Goal: Transaction & Acquisition: Purchase product/service

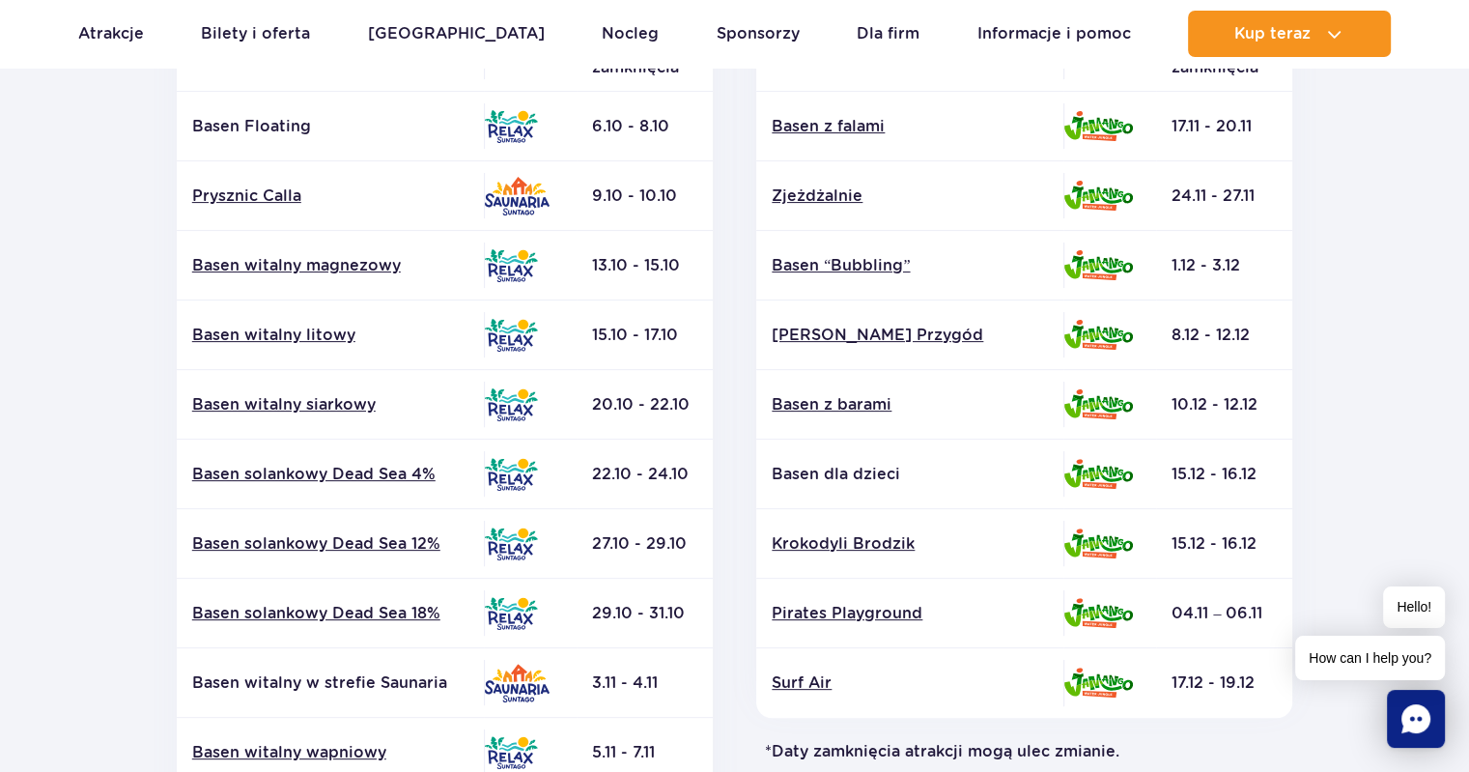
scroll to position [290, 0]
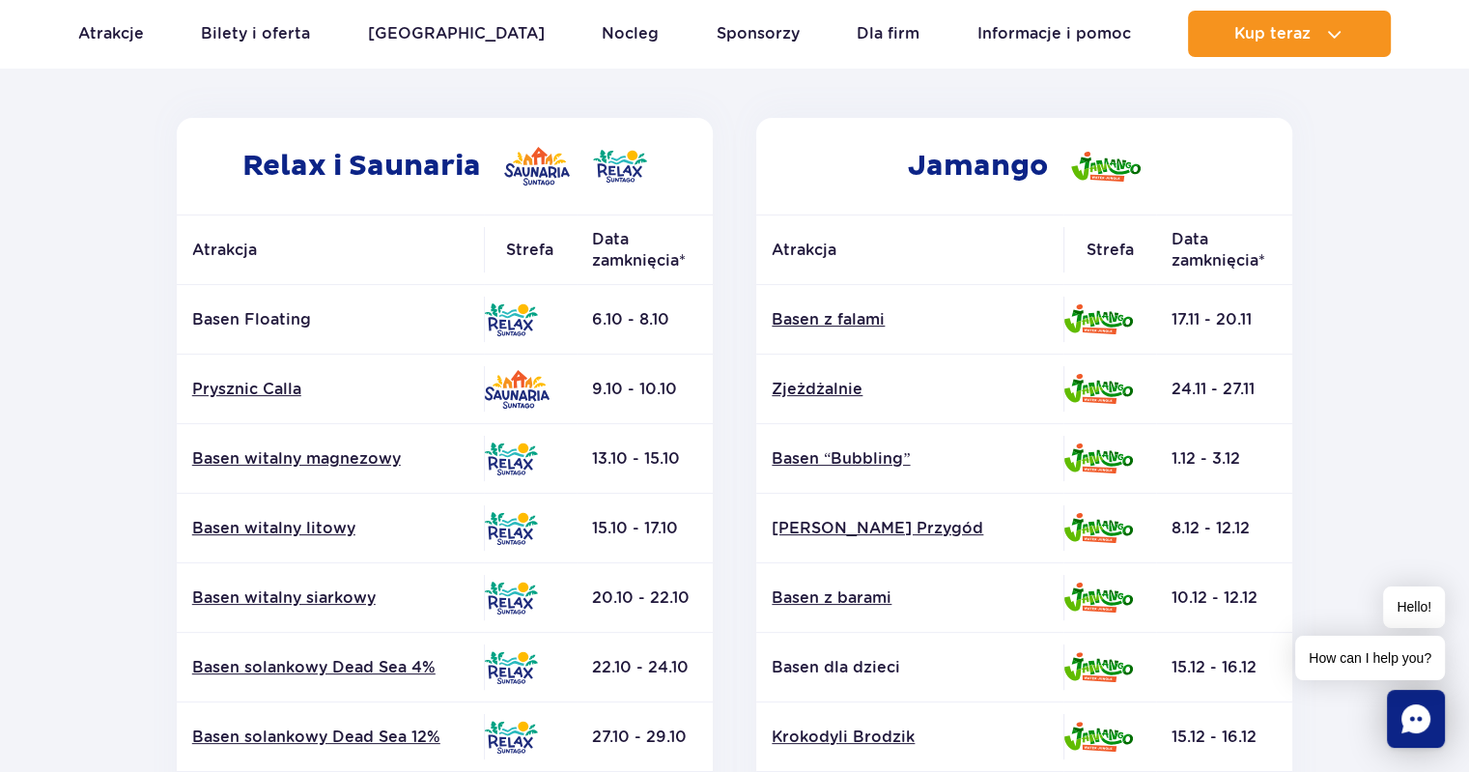
click at [1387, 227] on section "Powrót do strony głównej Harmonogram prac konserwacyjnych 2025 Relax i Saunaria…" at bounding box center [734, 611] width 1469 height 1384
click at [861, 322] on link "Basen z falami" at bounding box center [910, 319] width 276 height 21
click at [827, 393] on link "Zjeżdżalnie" at bounding box center [910, 389] width 276 height 21
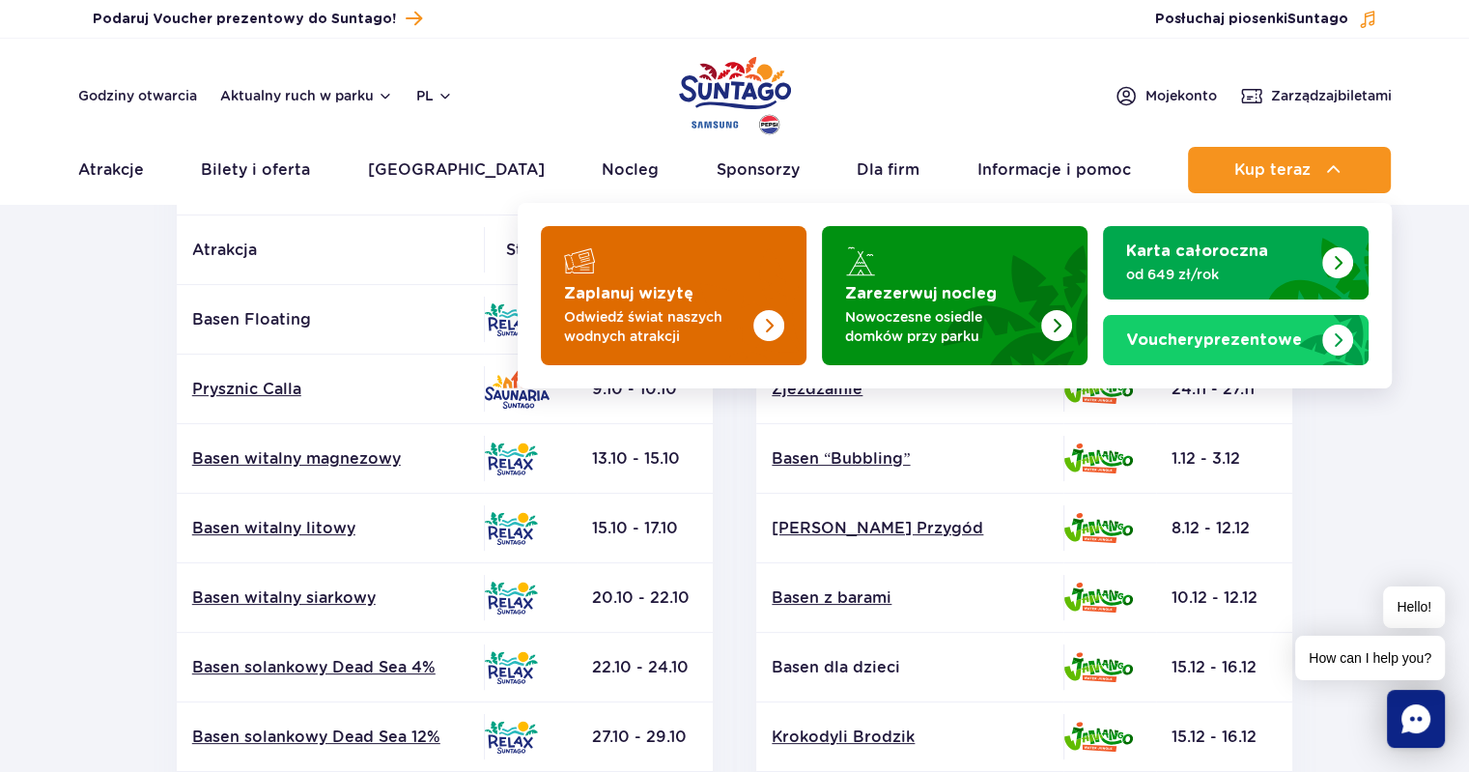
click at [724, 287] on img "Zaplanuj wizytę" at bounding box center [730, 289] width 154 height 151
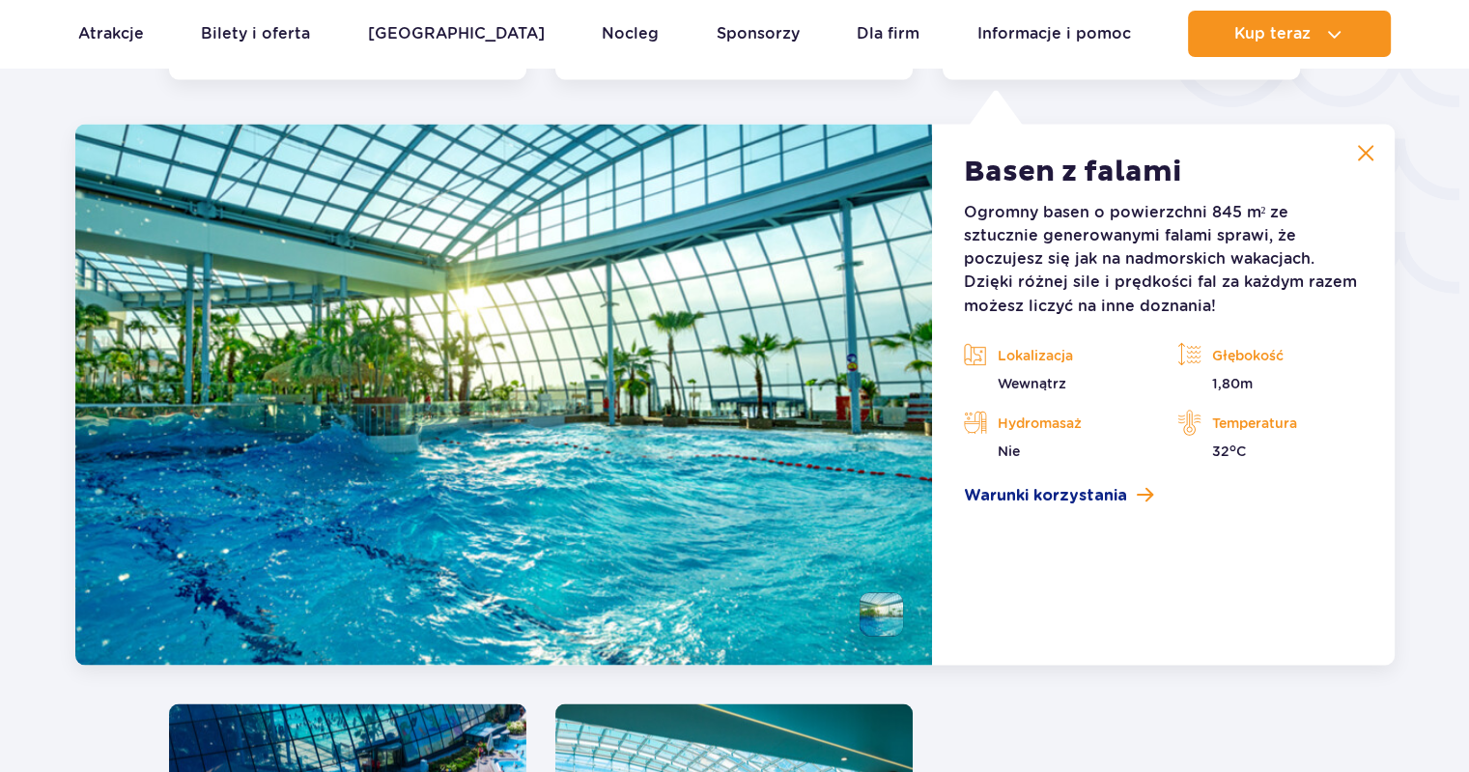
scroll to position [3386, 0]
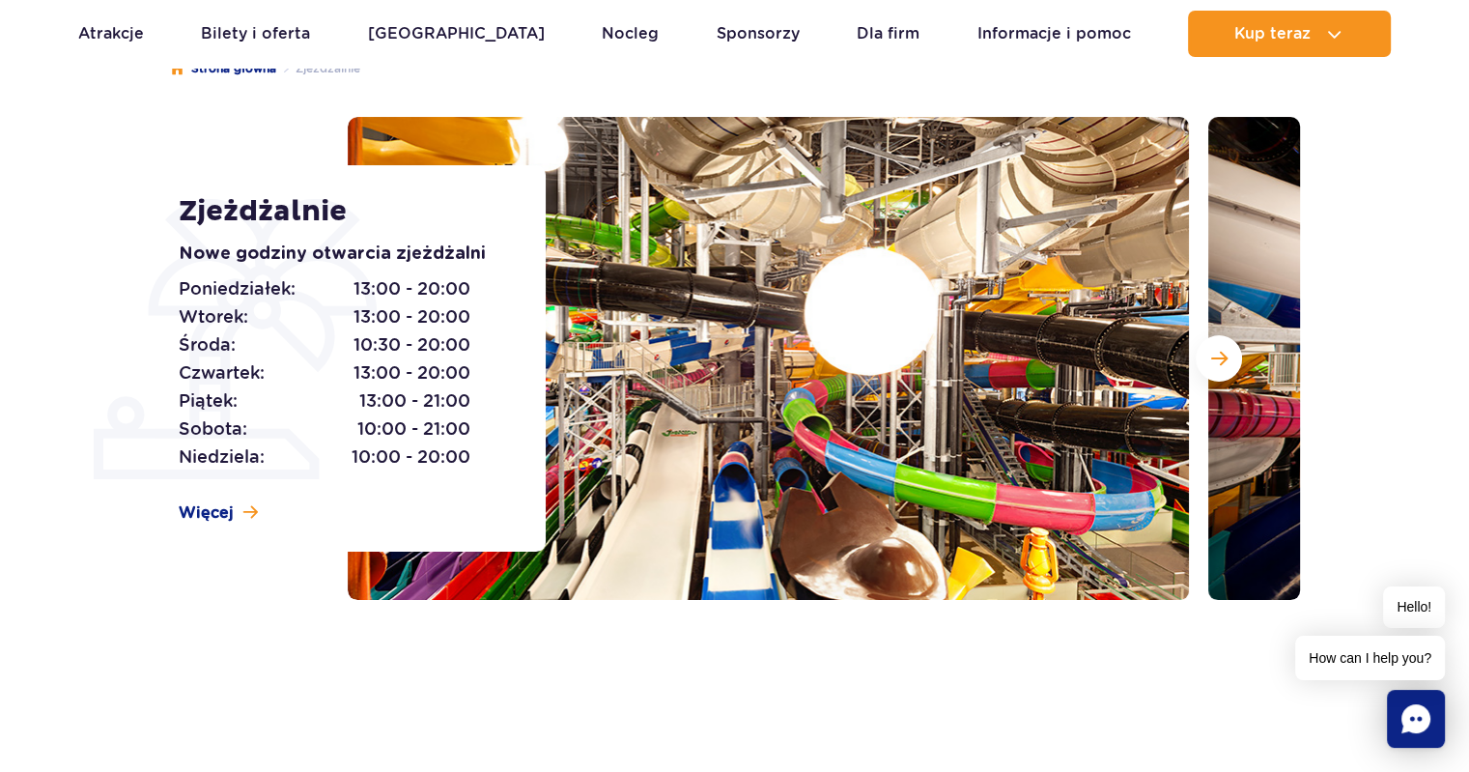
scroll to position [193, 0]
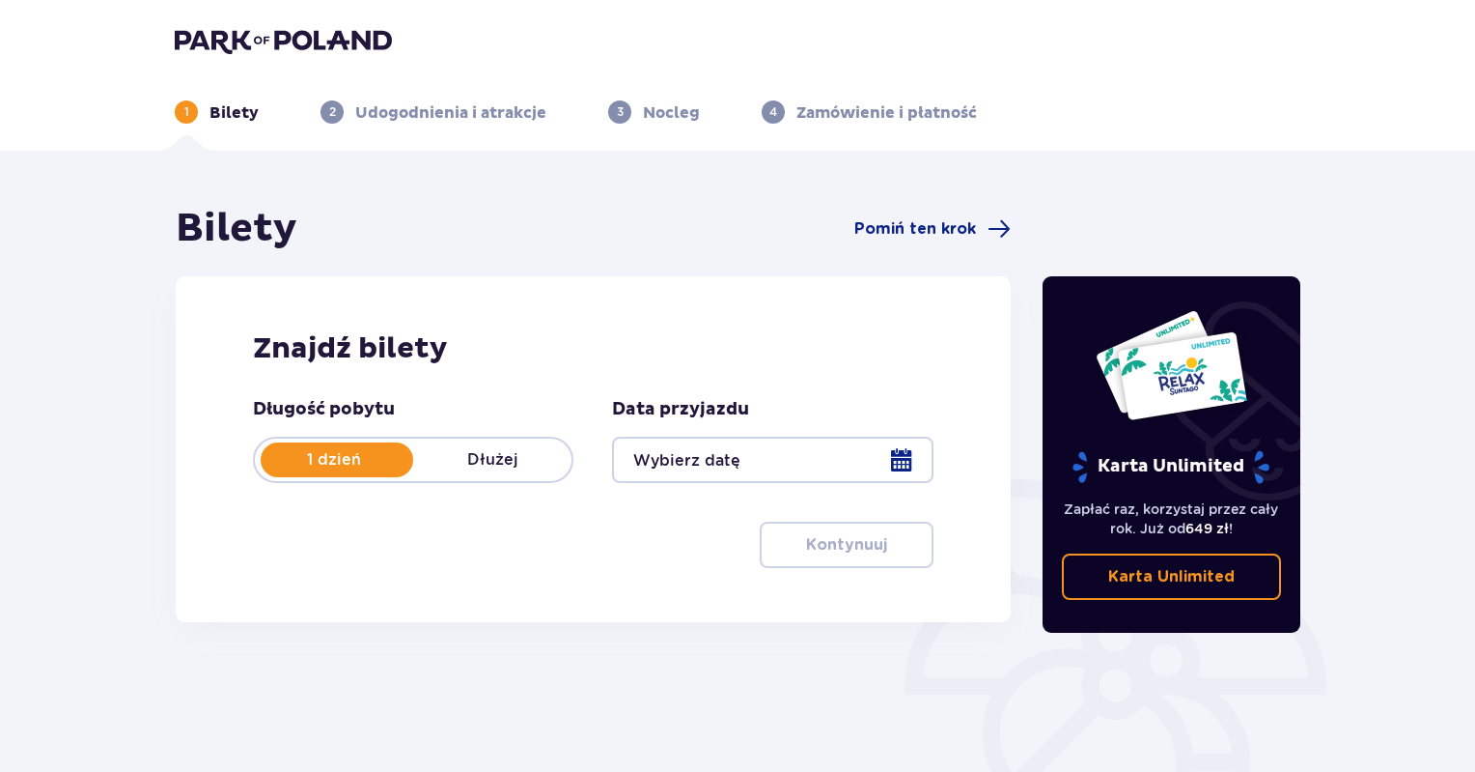
click at [896, 464] on div at bounding box center [772, 459] width 321 height 46
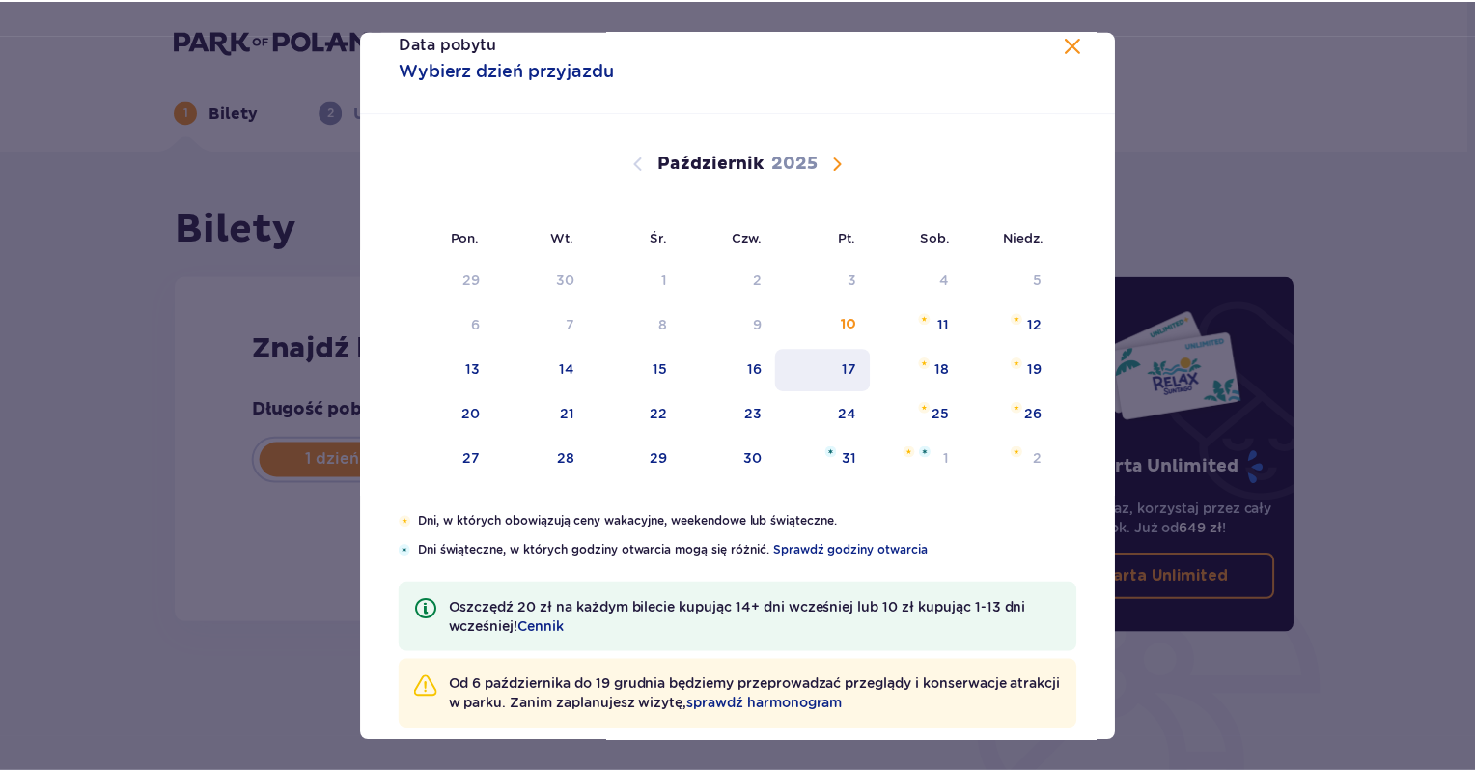
scroll to position [55, 0]
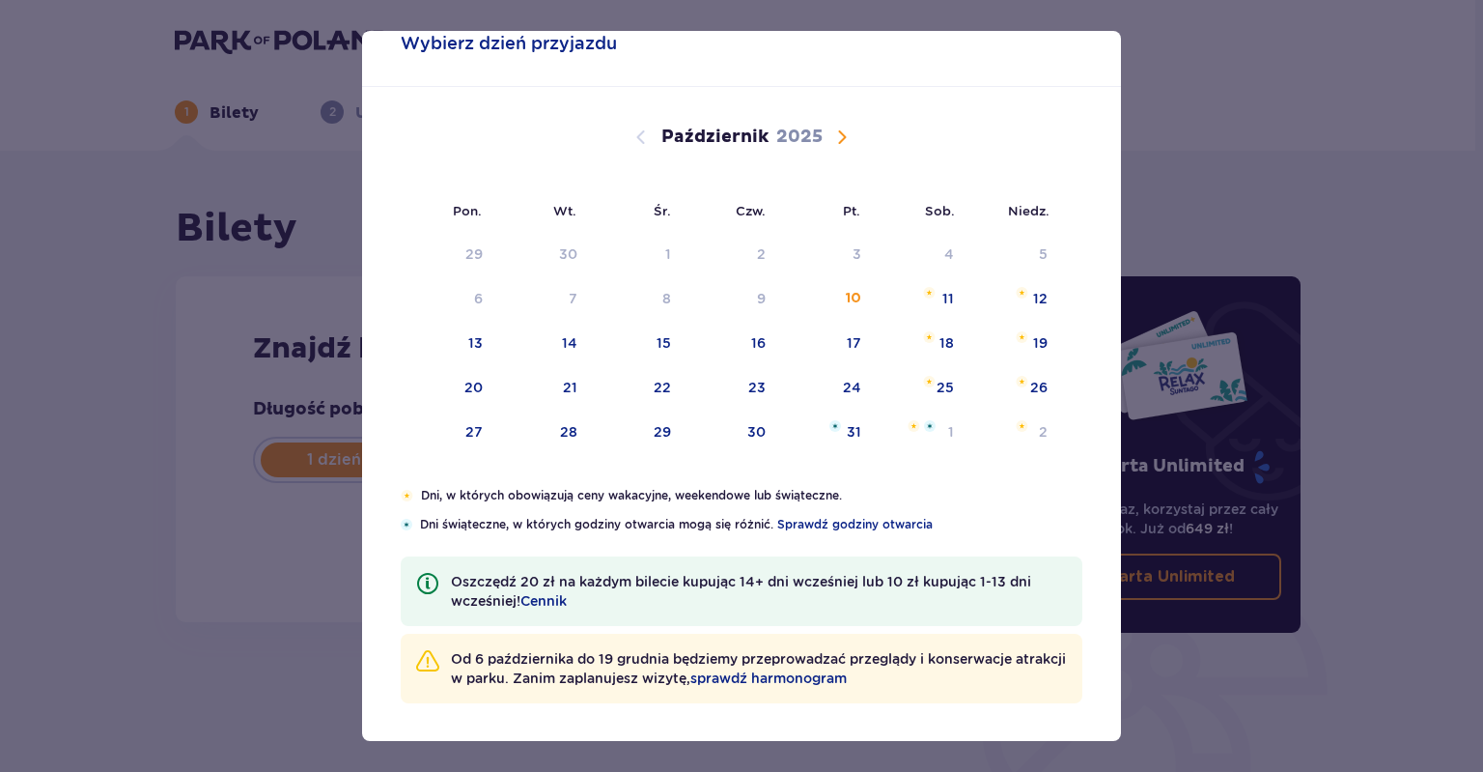
drag, startPoint x: 829, startPoint y: 337, endPoint x: 965, endPoint y: 516, distance: 224.6
click at [829, 337] on div "17" at bounding box center [827, 344] width 96 height 42
type input "17.10.25"
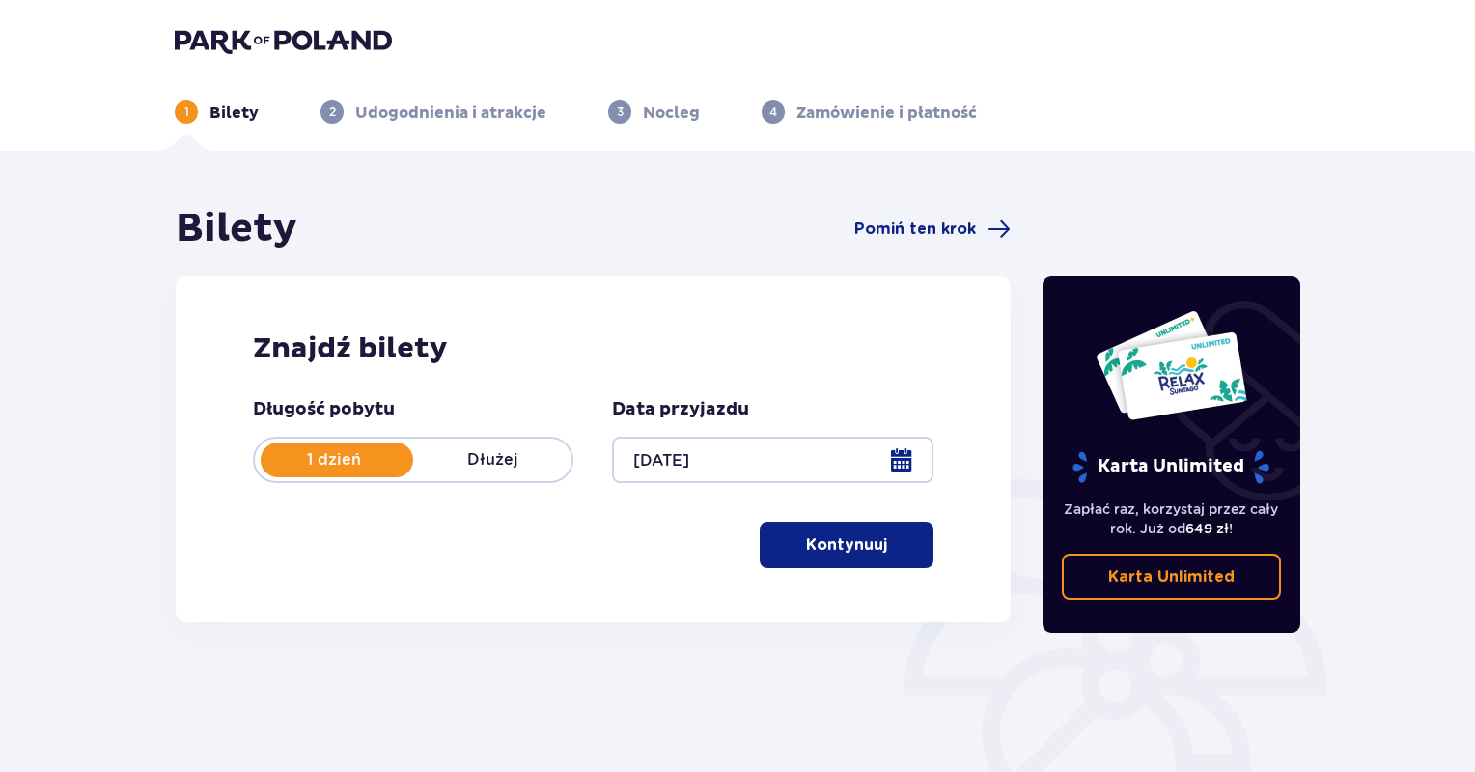
click at [828, 551] on p "Kontynuuj" at bounding box center [846, 544] width 81 height 21
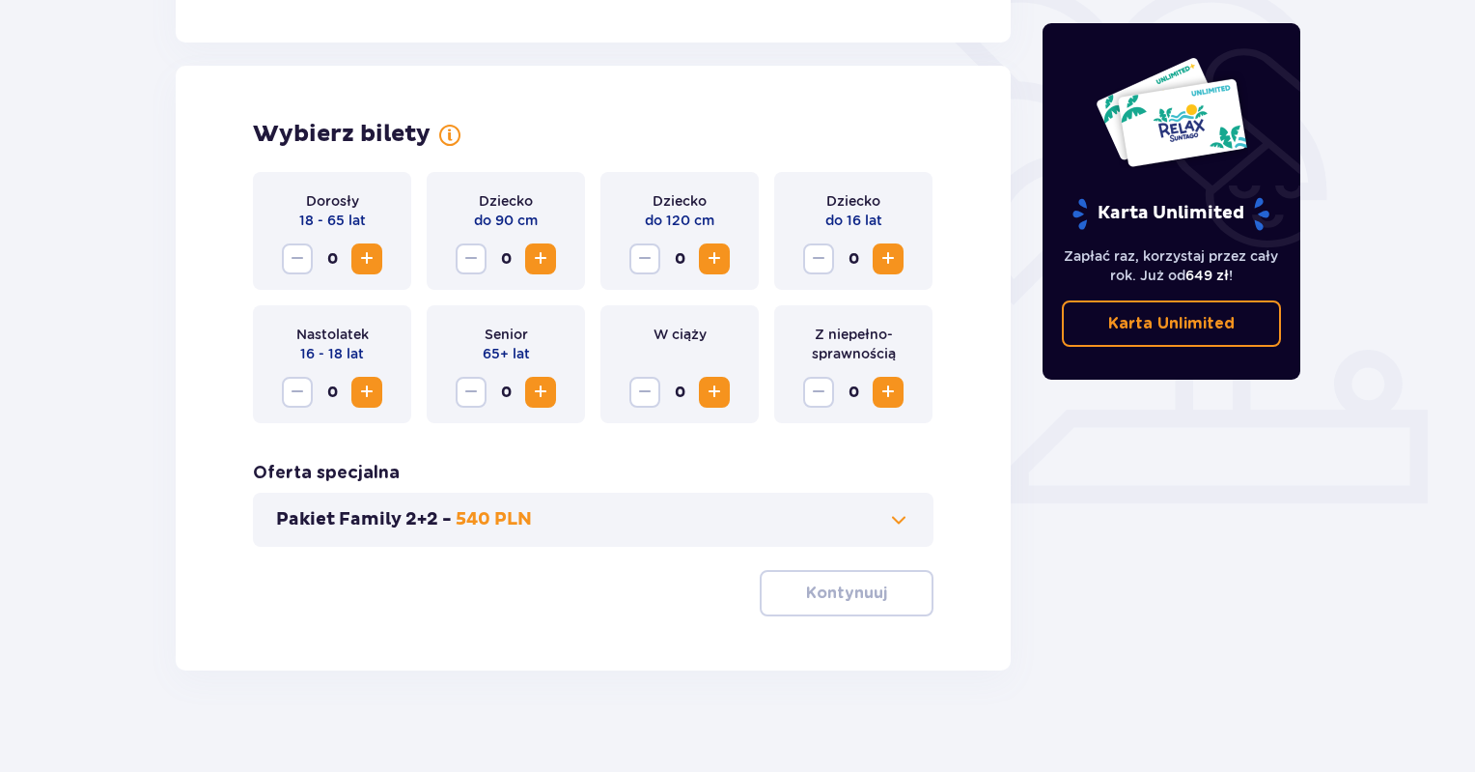
scroll to position [509, 0]
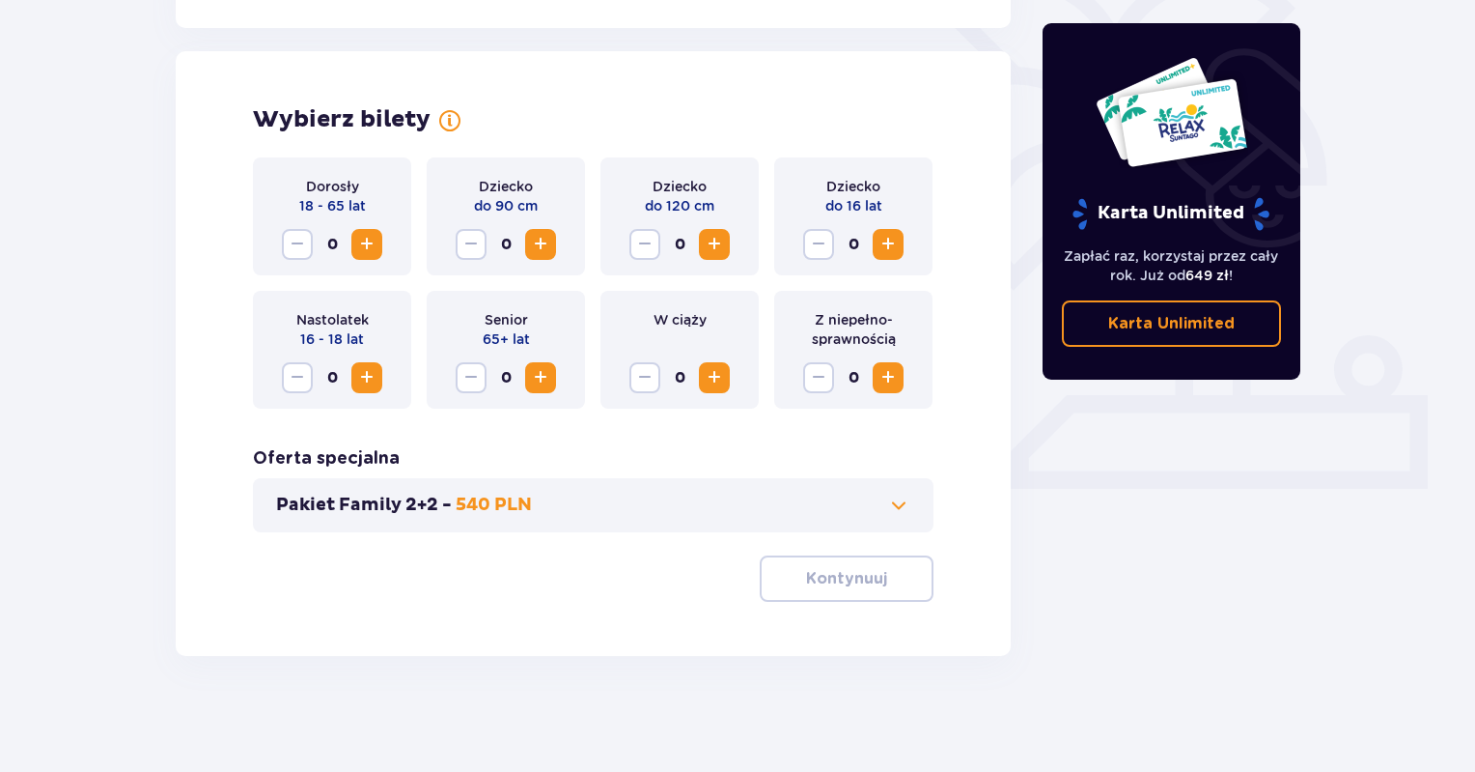
click at [784, 507] on button "Pakiet Family 2+2 - 540 PLN" at bounding box center [593, 504] width 634 height 23
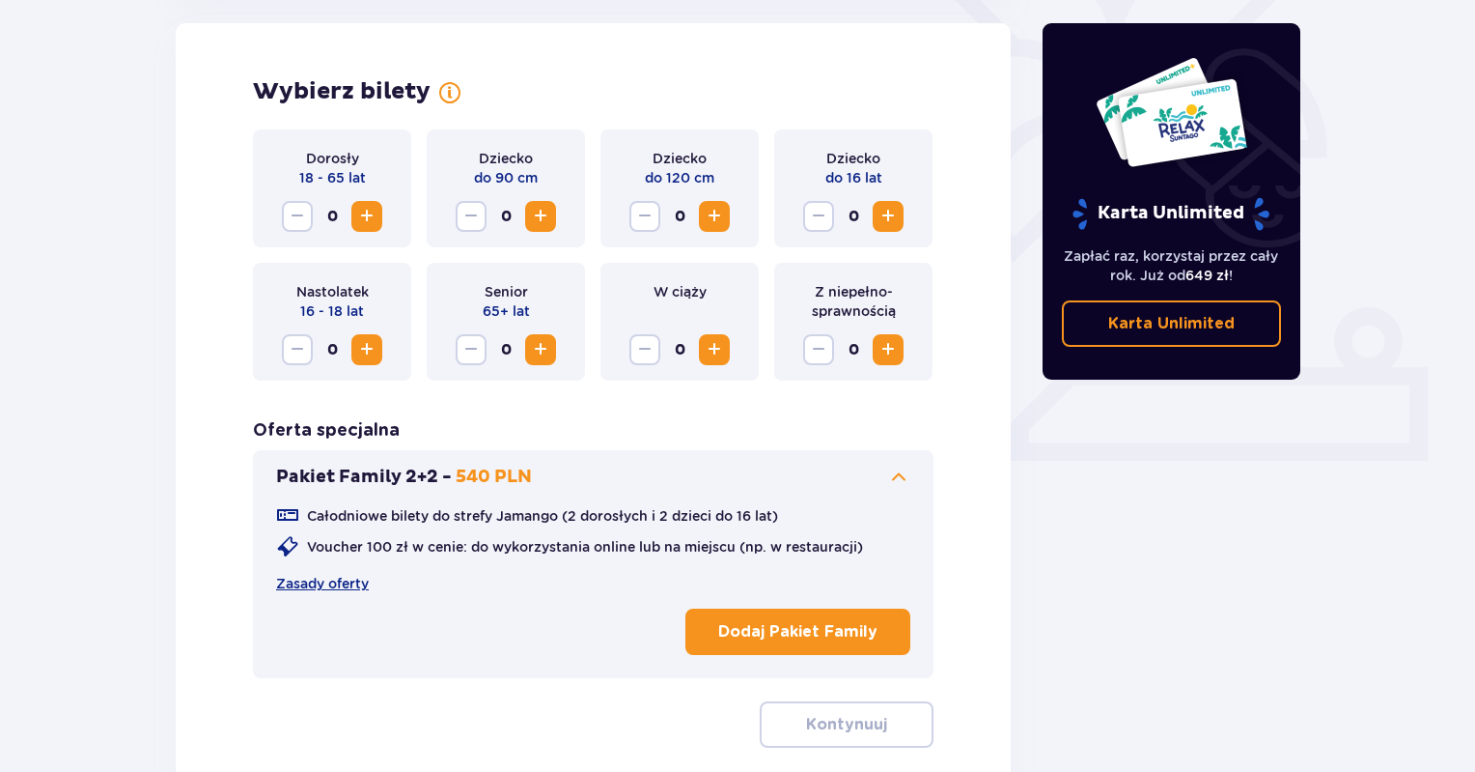
click at [776, 469] on button "Pakiet Family 2+2 - 540 PLN" at bounding box center [593, 476] width 634 height 23
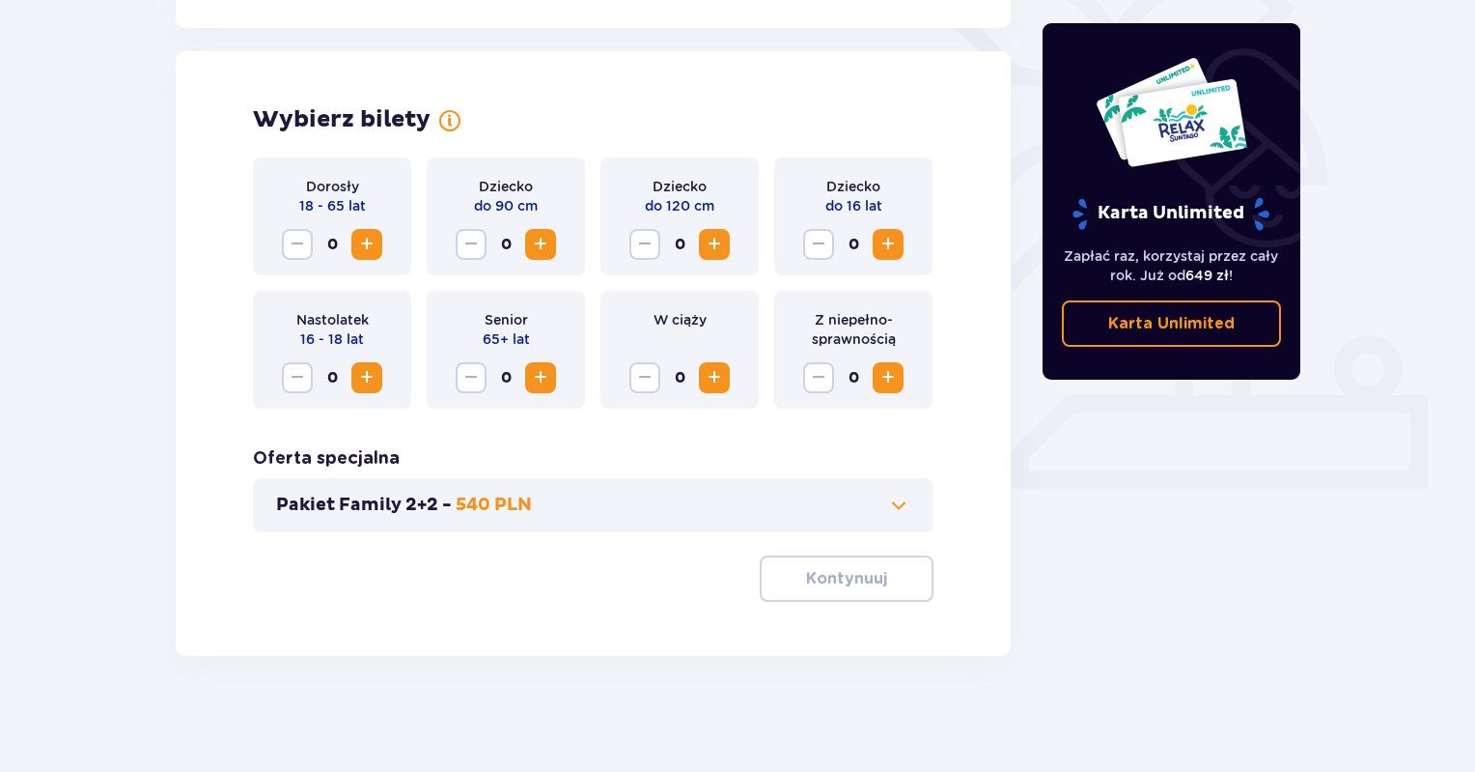
click at [780, 498] on button "Pakiet Family 2+2 - 540 PLN" at bounding box center [593, 504] width 634 height 23
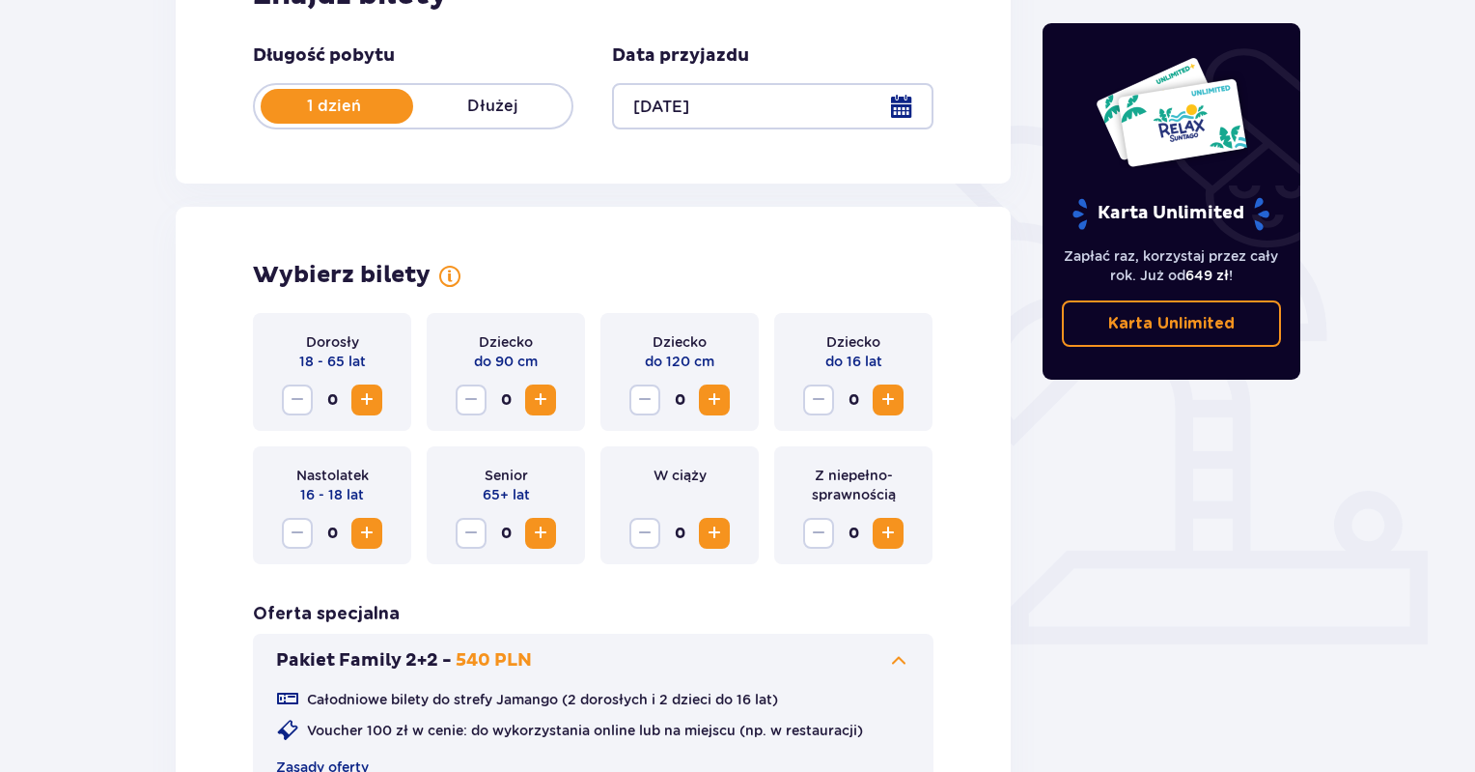
scroll to position [344, 0]
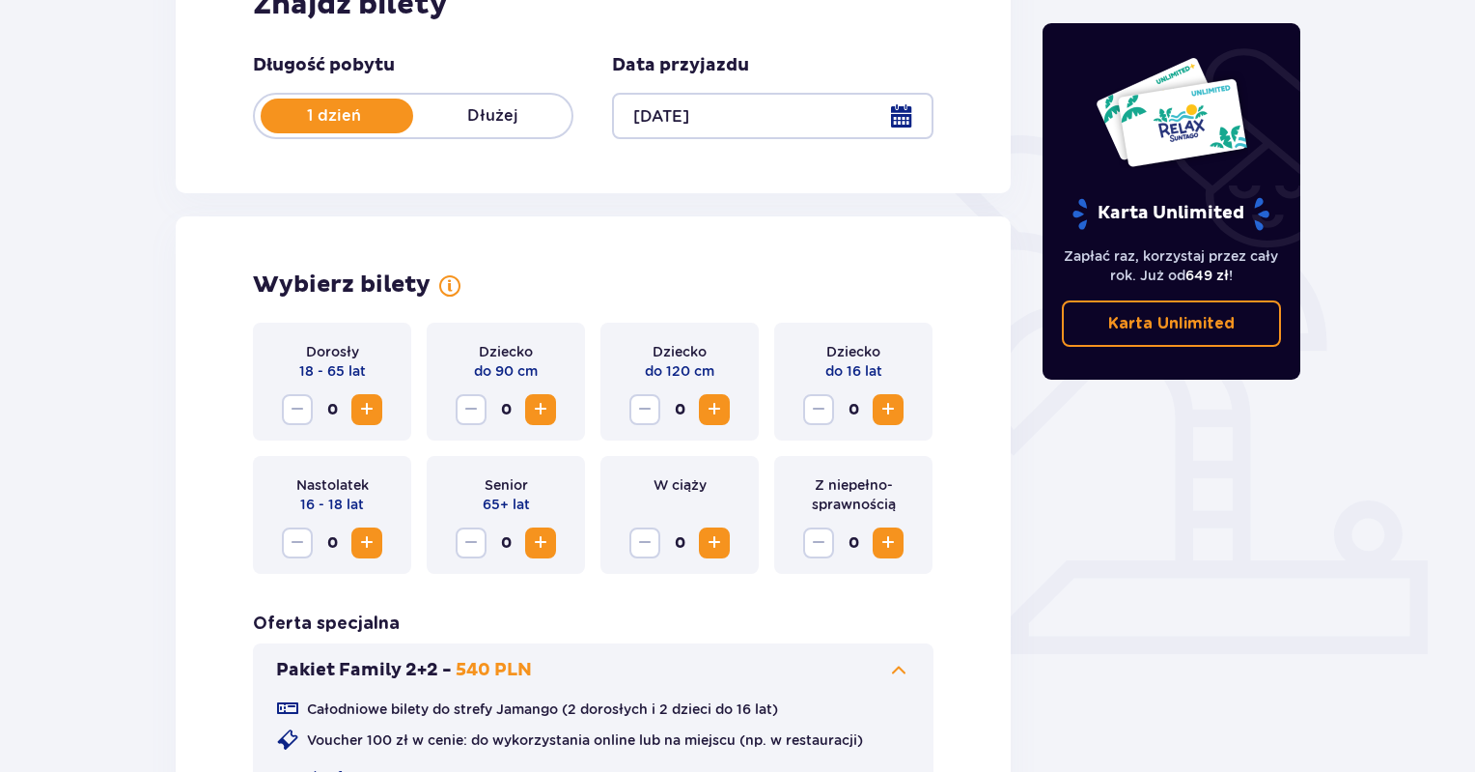
click at [376, 420] on span "Zwiększ" at bounding box center [366, 409] width 23 height 23
click at [377, 414] on span "Zwiększ" at bounding box center [366, 409] width 23 height 23
click at [888, 413] on span "Zwiększ" at bounding box center [888, 409] width 23 height 23
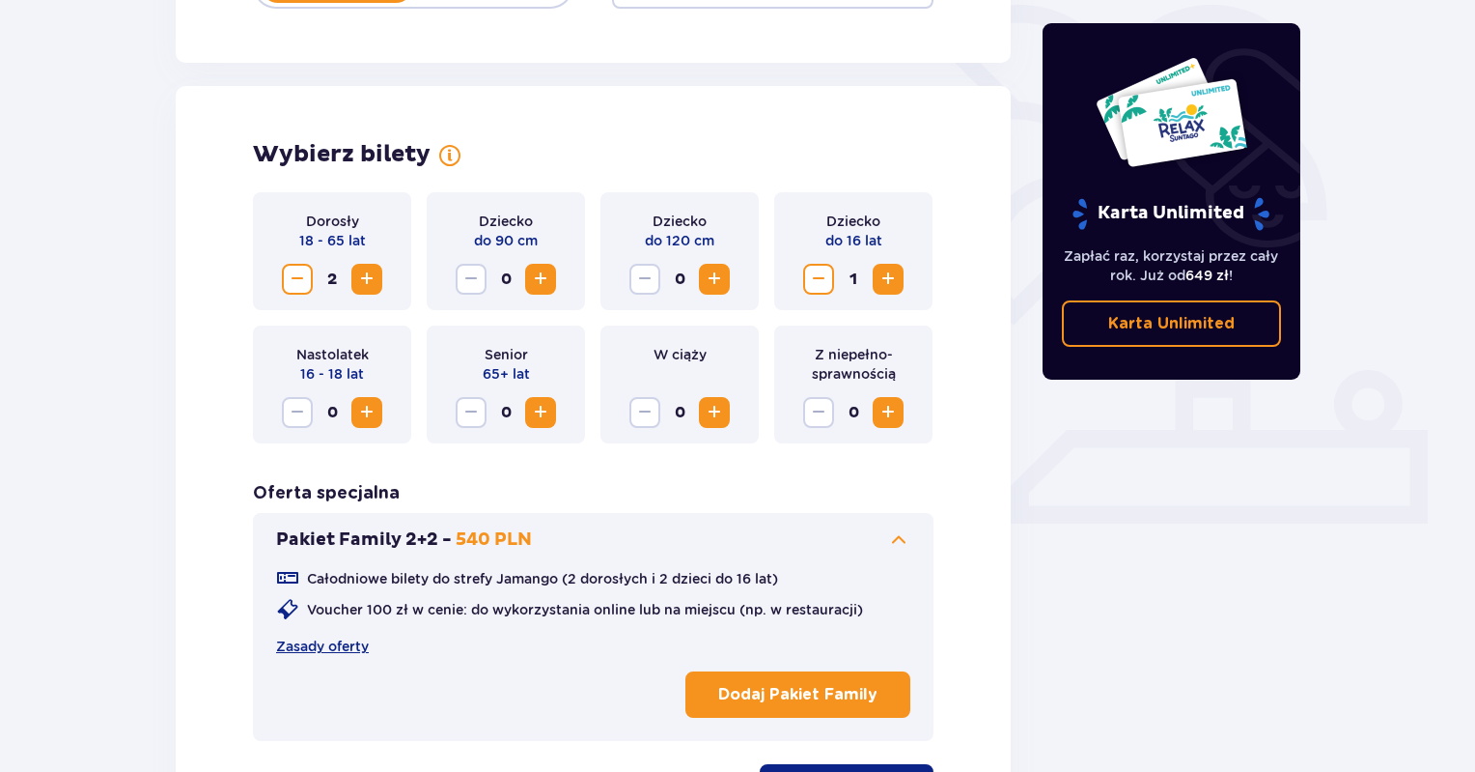
scroll to position [633, 0]
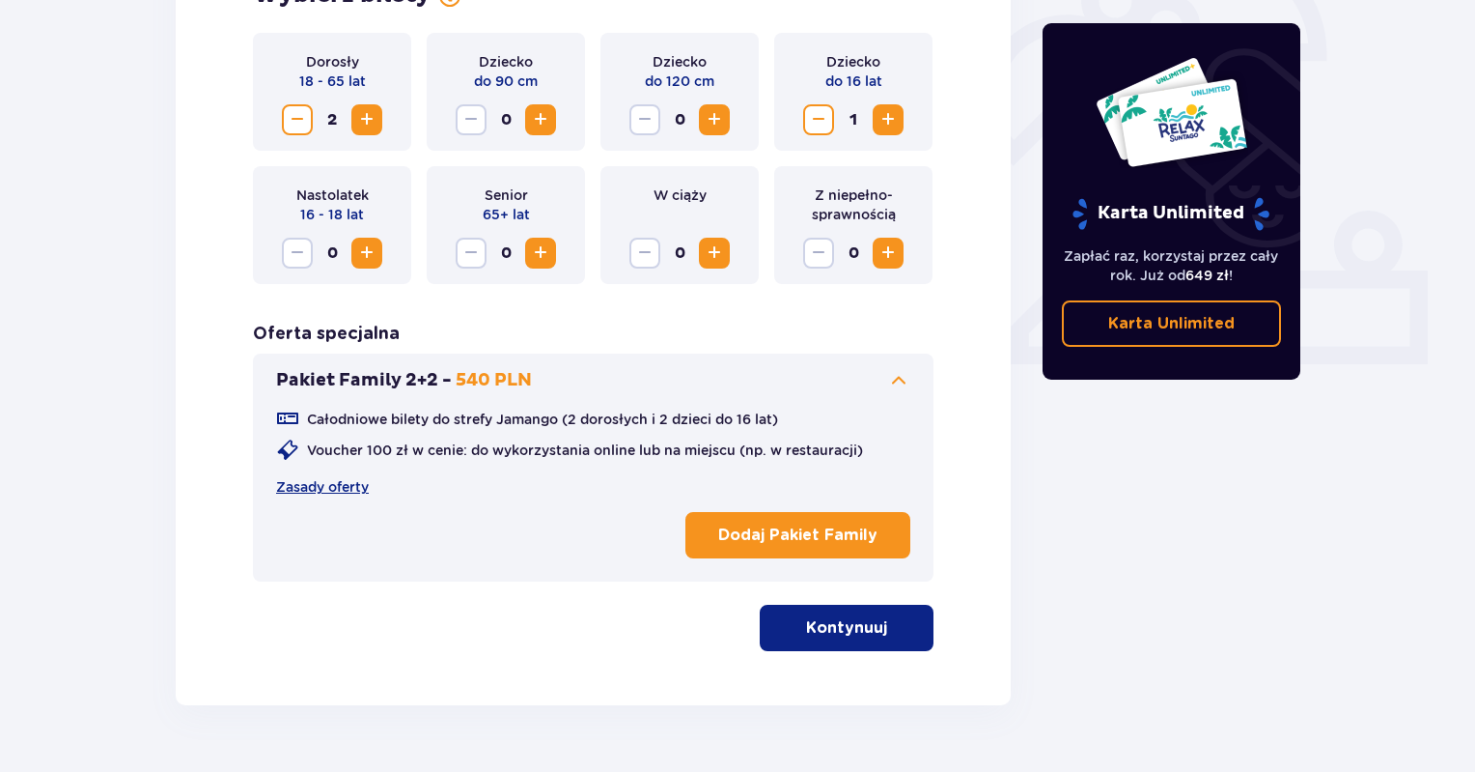
click at [866, 614] on button "Kontynuuj" at bounding box center [847, 627] width 174 height 46
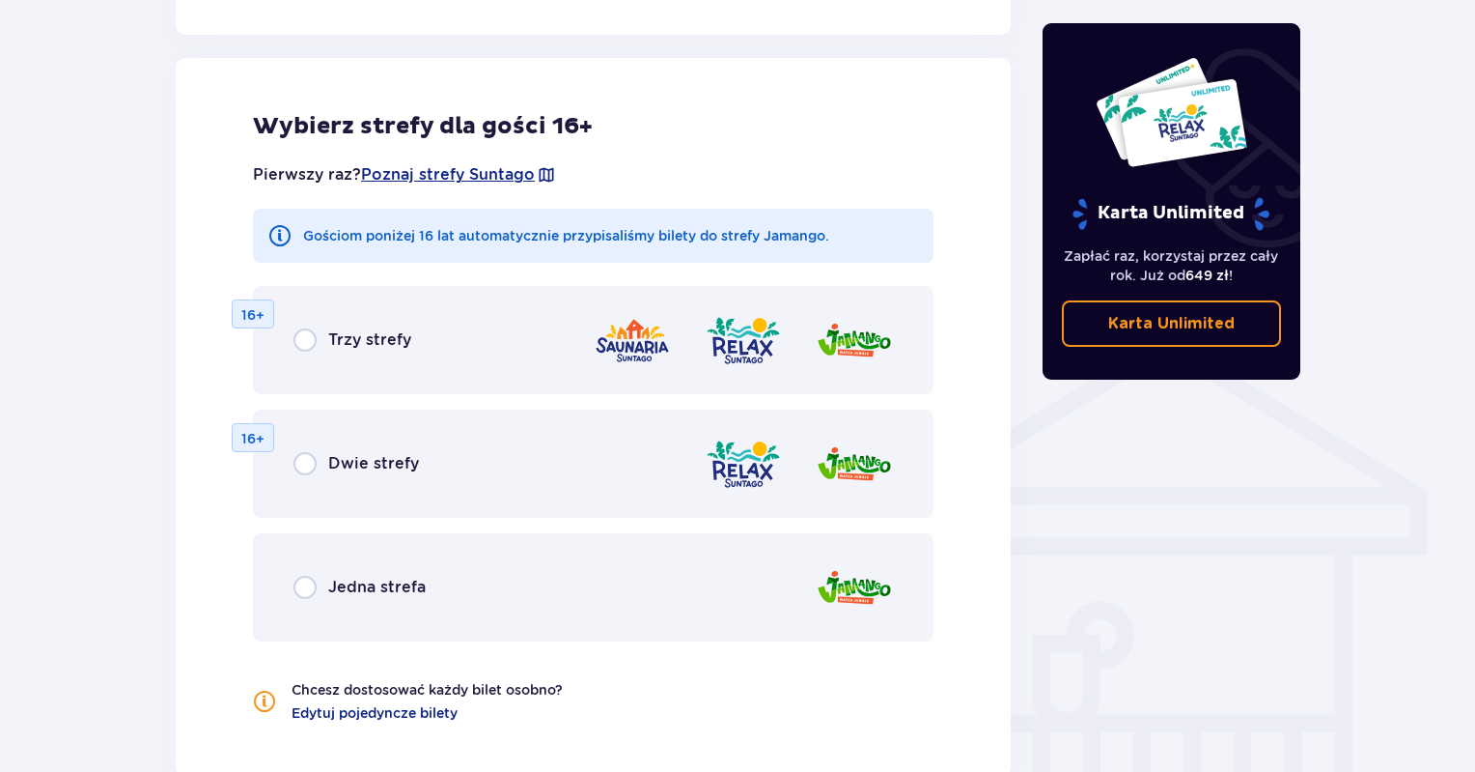
scroll to position [1246, 0]
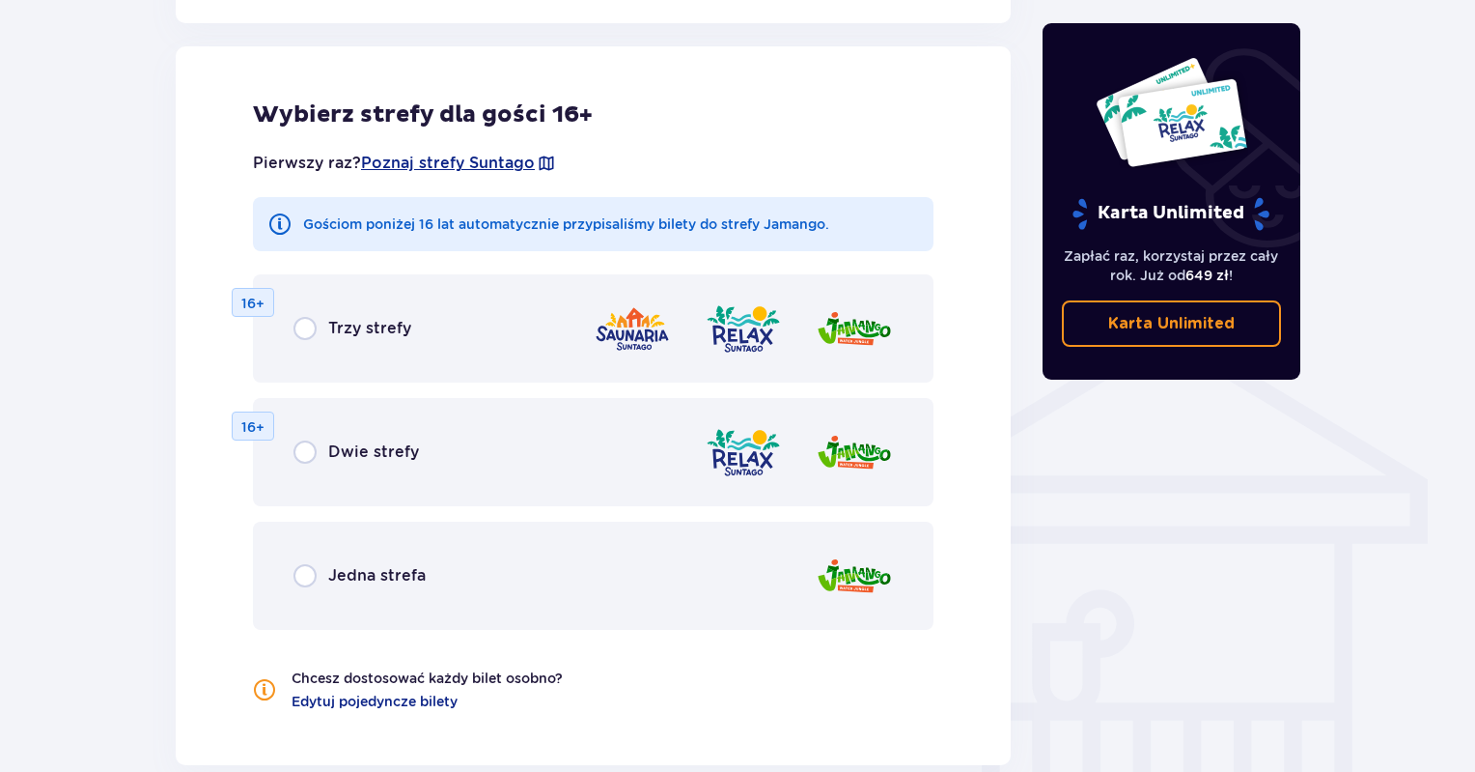
click at [373, 452] on span "Dwie strefy" at bounding box center [373, 451] width 91 height 21
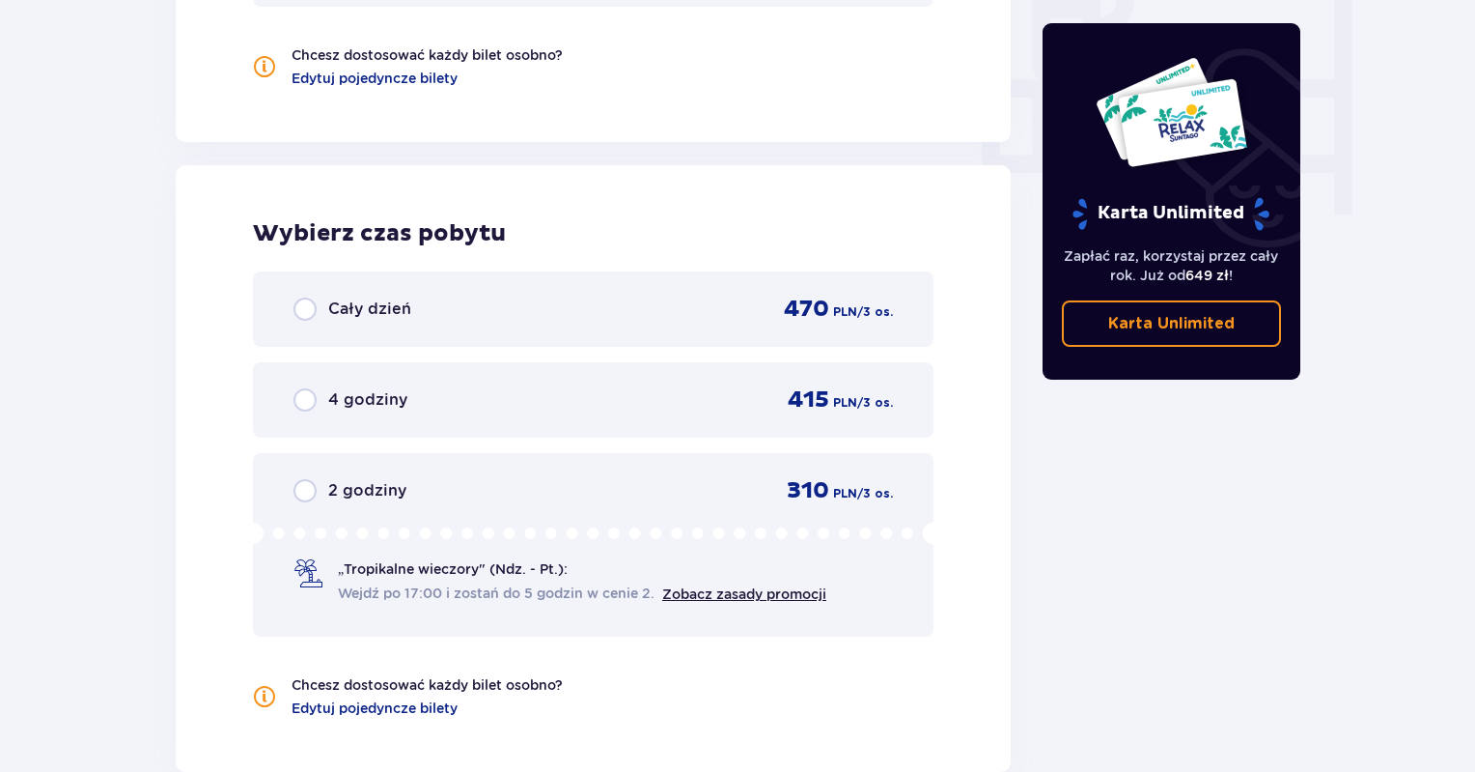
scroll to position [1987, 0]
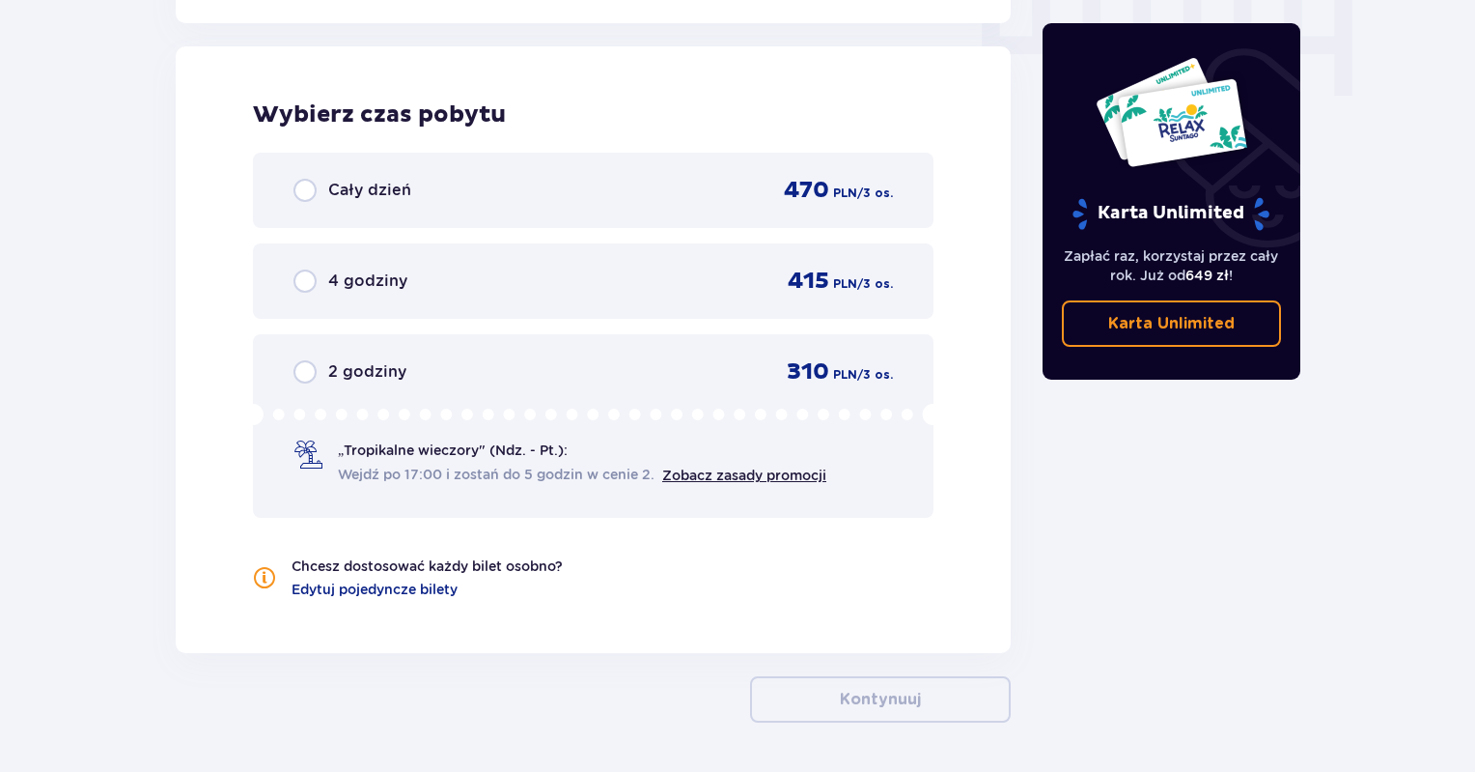
click at [555, 455] on span "„Tropikalne wieczory" (Ndz. - Pt.):" at bounding box center [453, 449] width 230 height 19
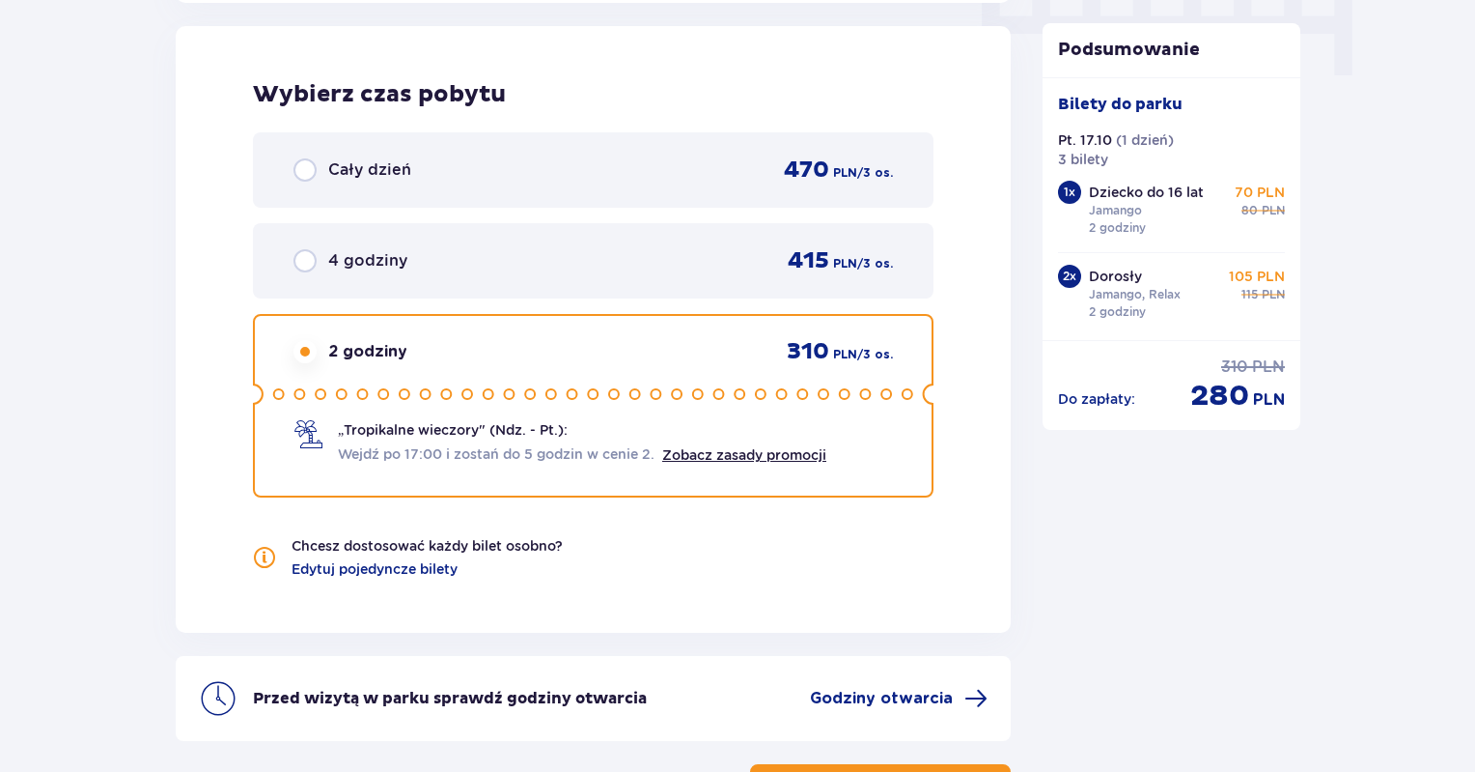
scroll to position [2159, 0]
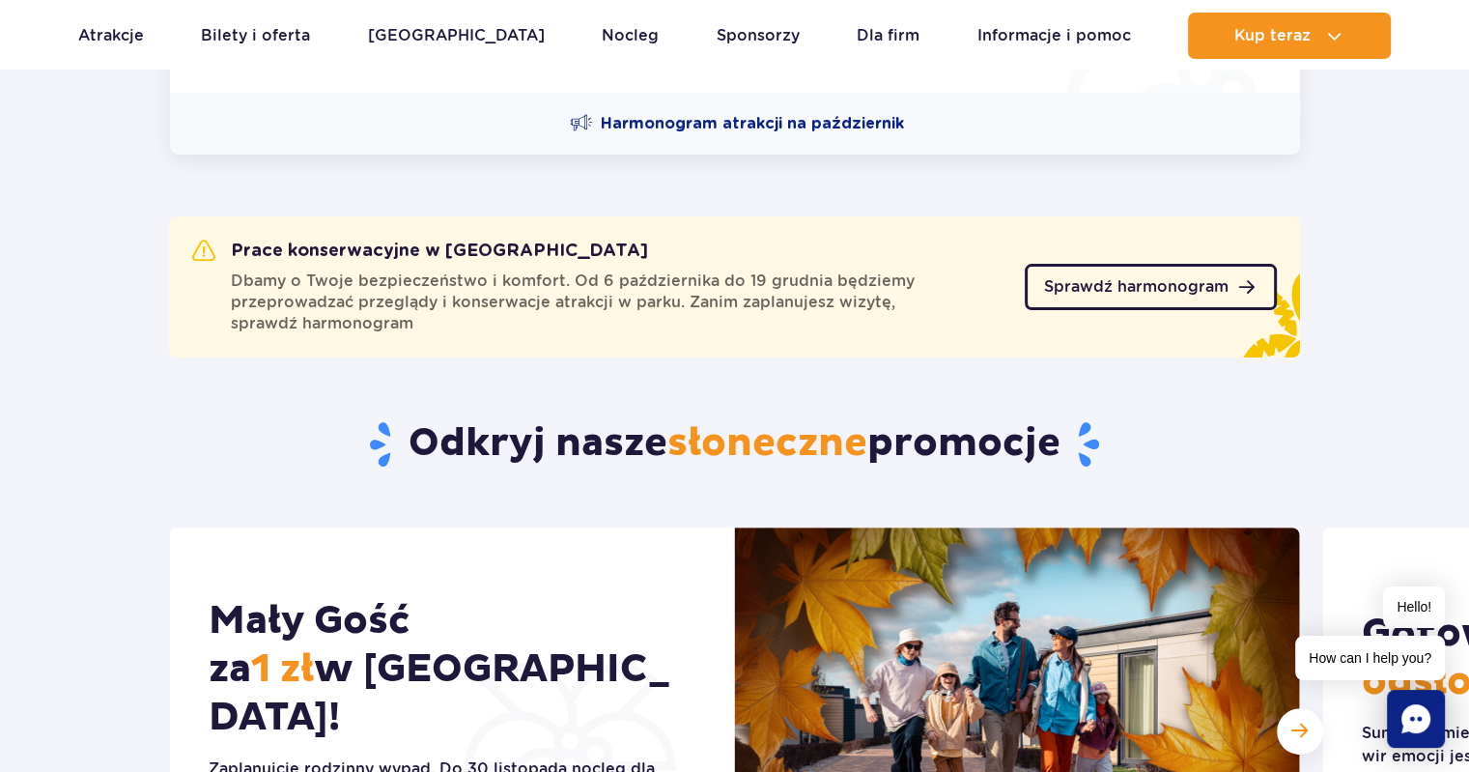
click at [1183, 287] on span "Sprawdź harmonogram" at bounding box center [1136, 286] width 184 height 15
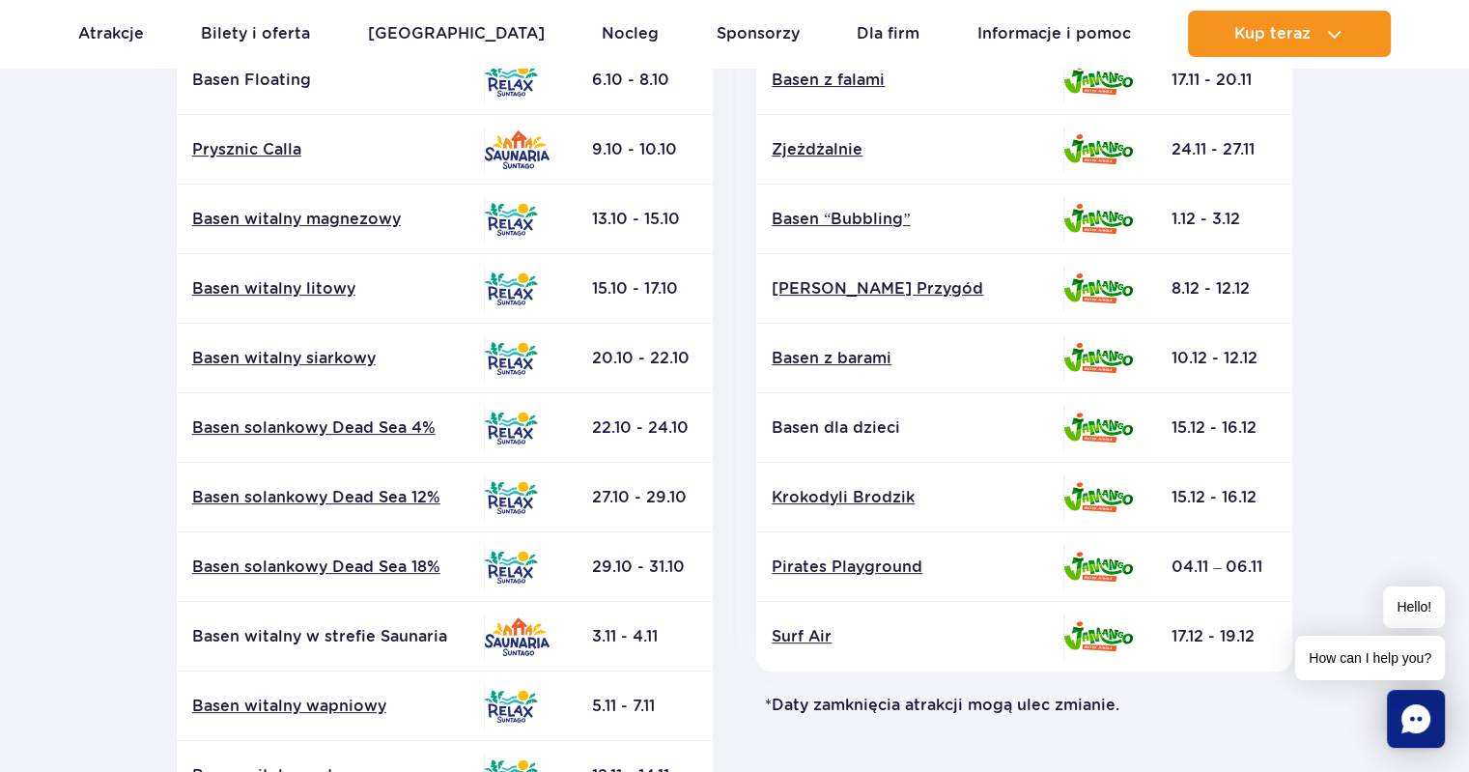
scroll to position [483, 0]
